Goal: Navigation & Orientation: Understand site structure

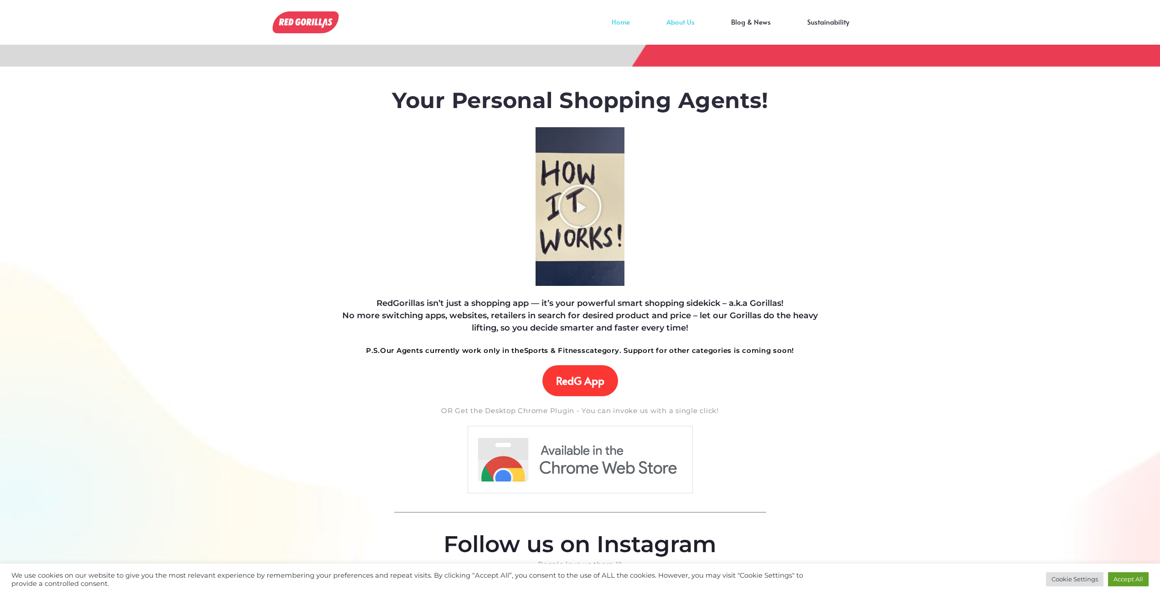
click at [692, 22] on link "About Us" at bounding box center [680, 29] width 65 height 14
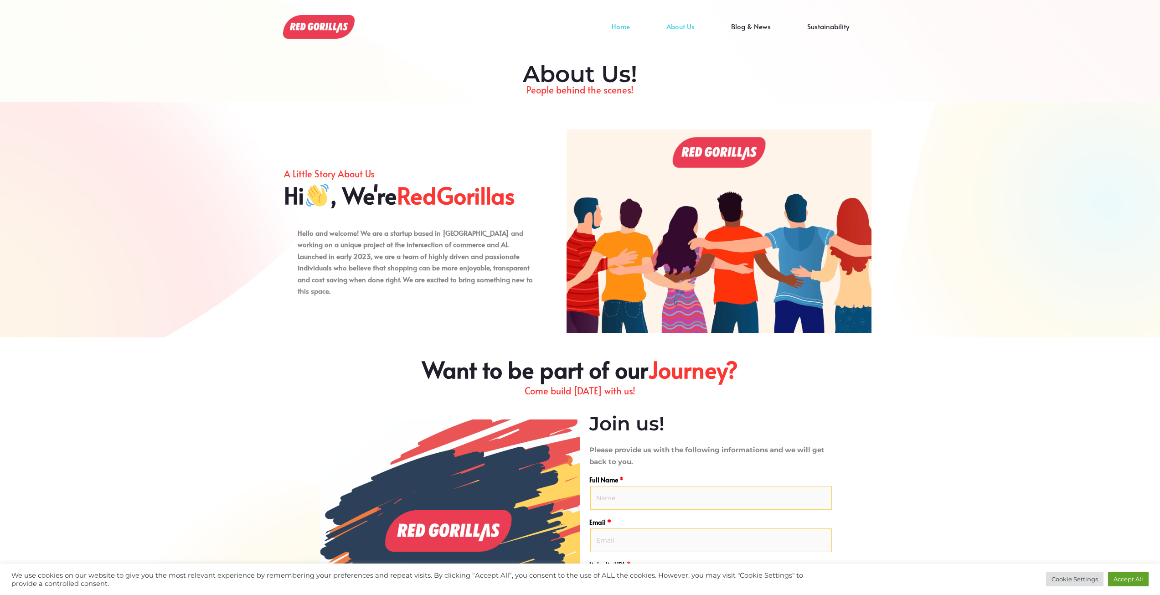
click at [625, 27] on link "Home" at bounding box center [621, 33] width 55 height 14
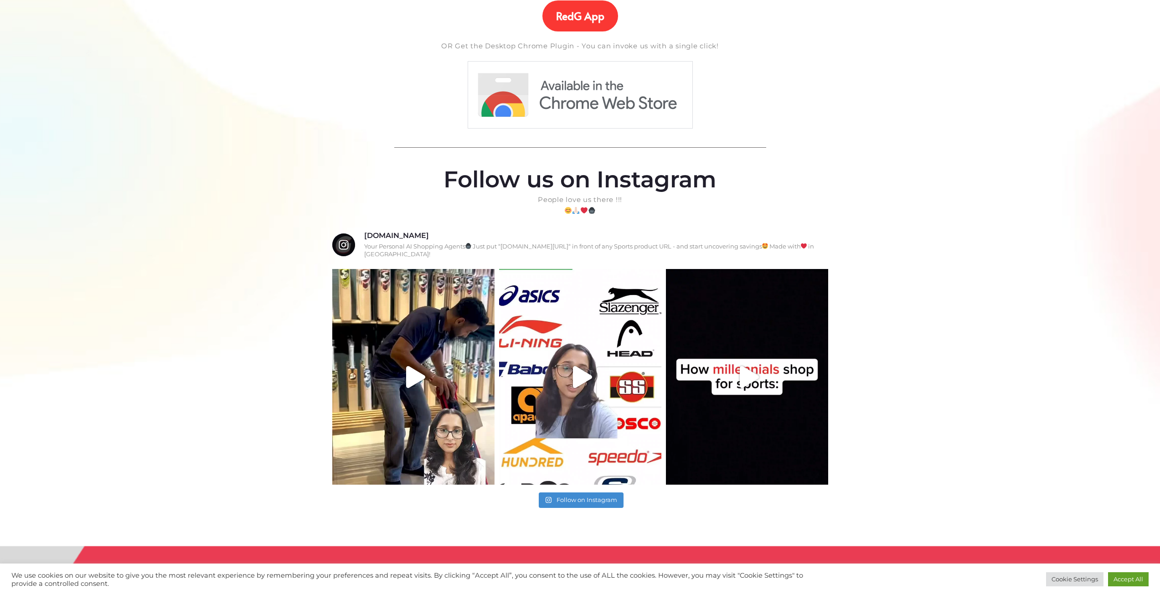
scroll to position [454, 0]
